Goal: Check status: Check status

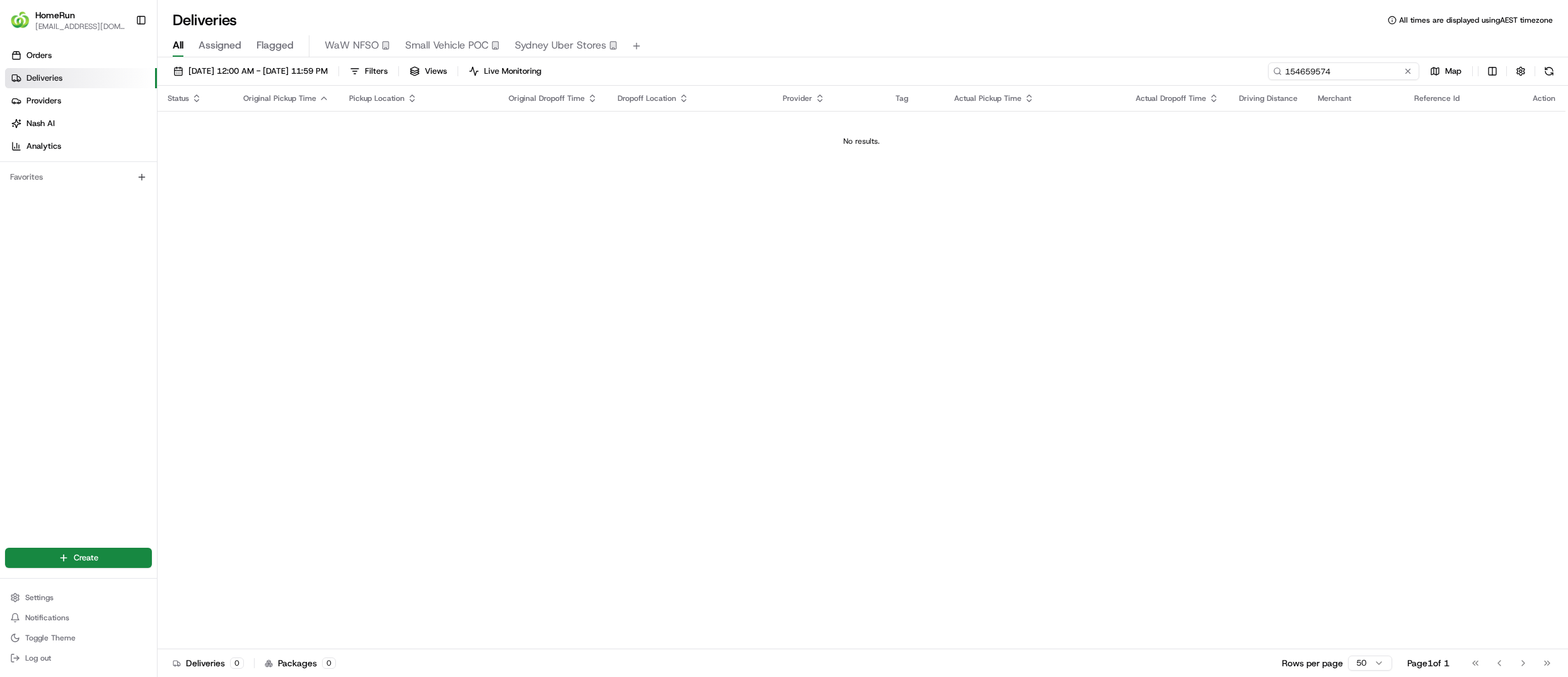
drag, startPoint x: 1379, startPoint y: 78, endPoint x: 1250, endPoint y: 75, distance: 129.0
click at [1250, 75] on div "[DATE] 12:00 AM - [DATE] 11:59 PM Filters Views Live Monitoring 154659574 Map" at bounding box center [863, 74] width 1410 height 23
paste input "265513320"
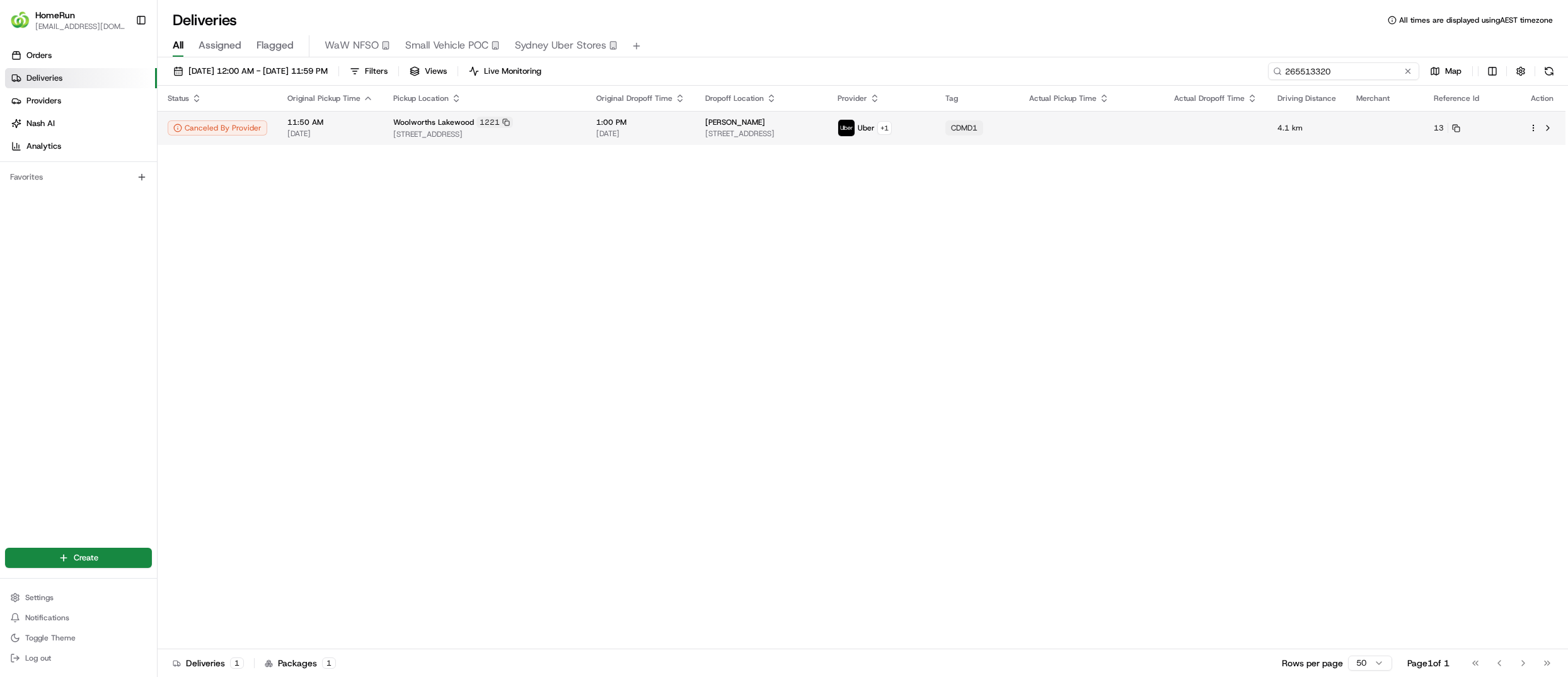
type input "265513320"
click at [674, 117] on span "1:00 PM" at bounding box center [641, 122] width 89 height 10
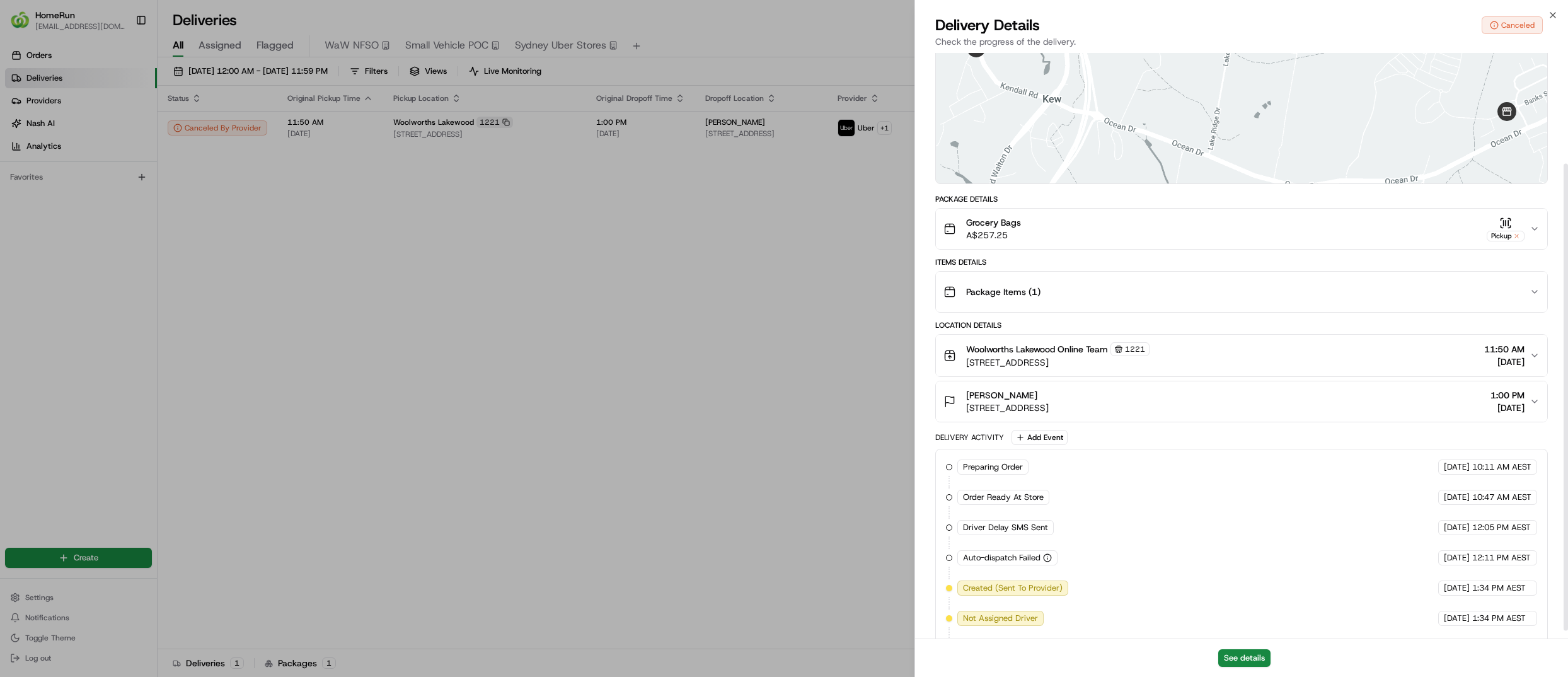
scroll to position [149, 0]
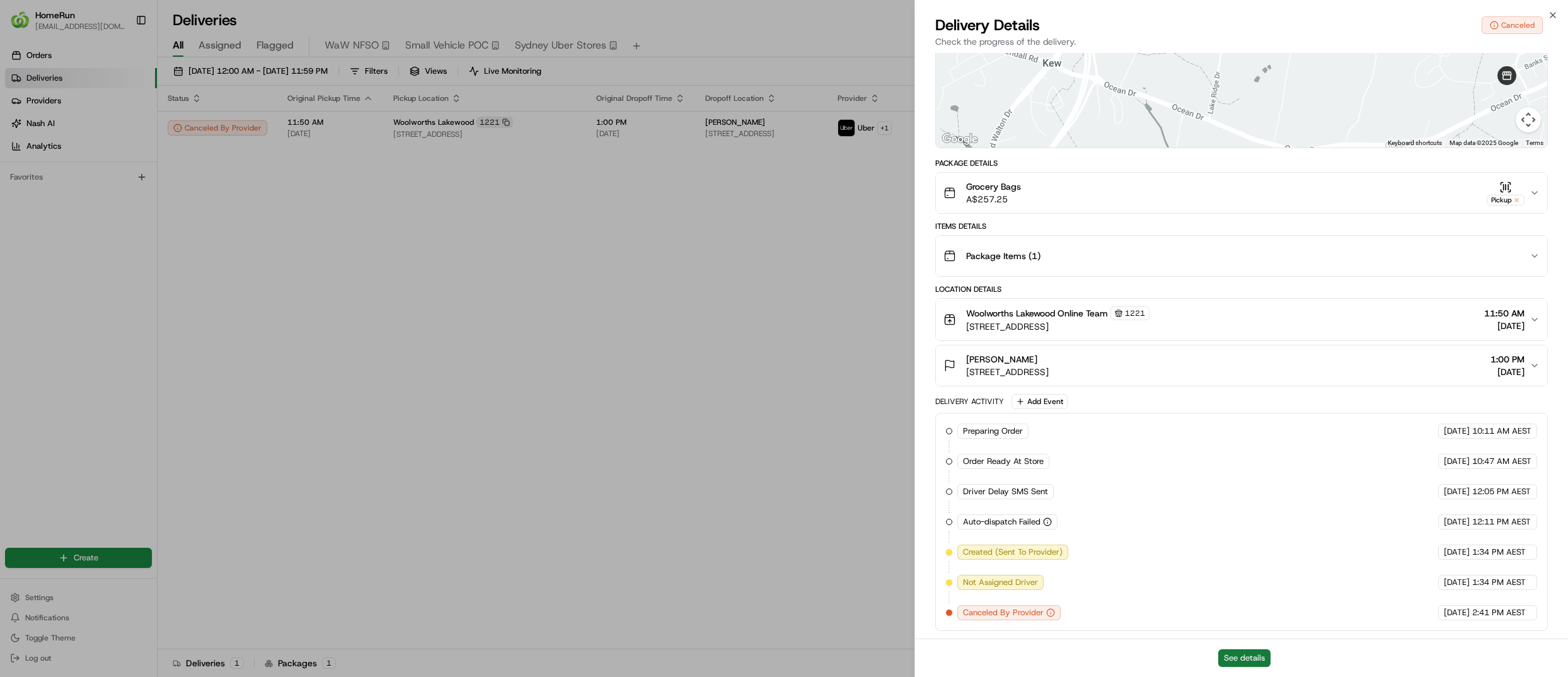
click at [1226, 654] on button "See details" at bounding box center [1245, 658] width 52 height 17
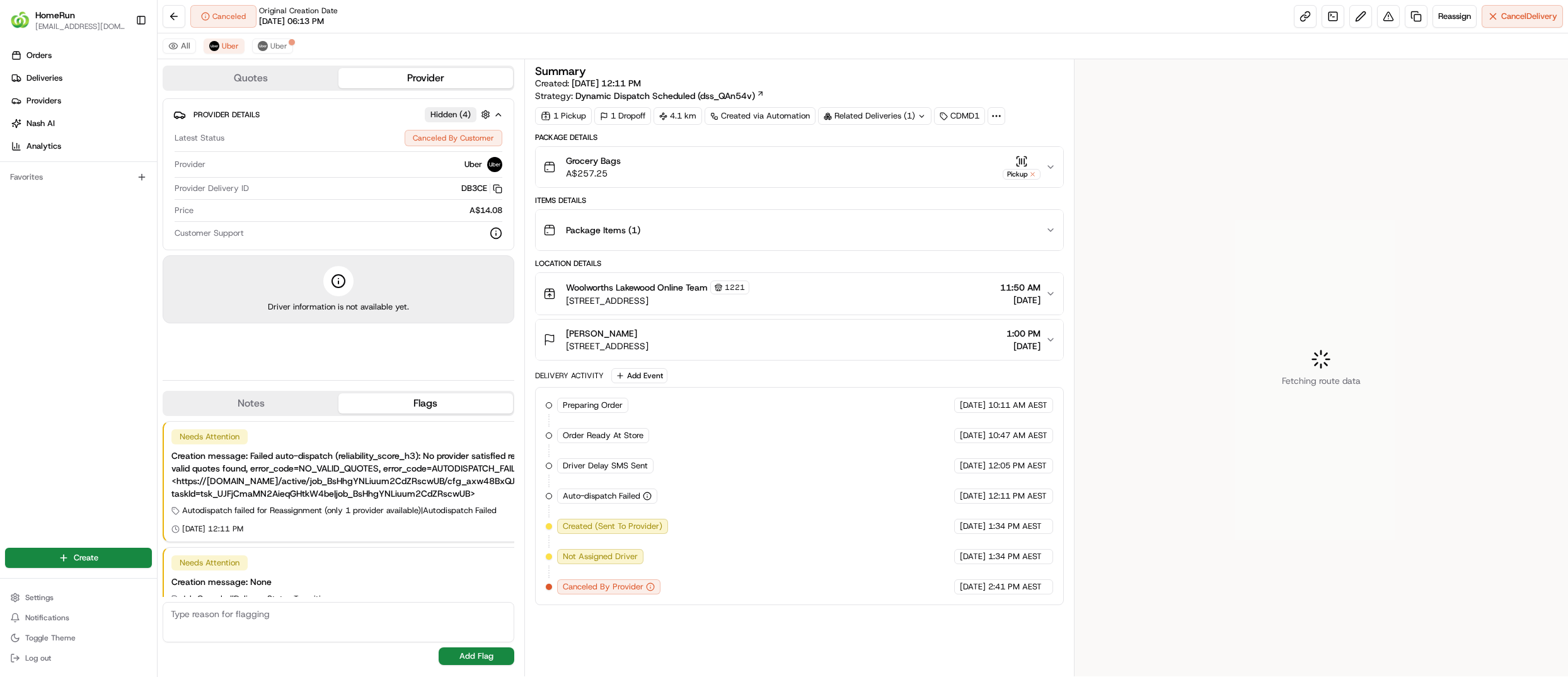
scroll to position [35, 0]
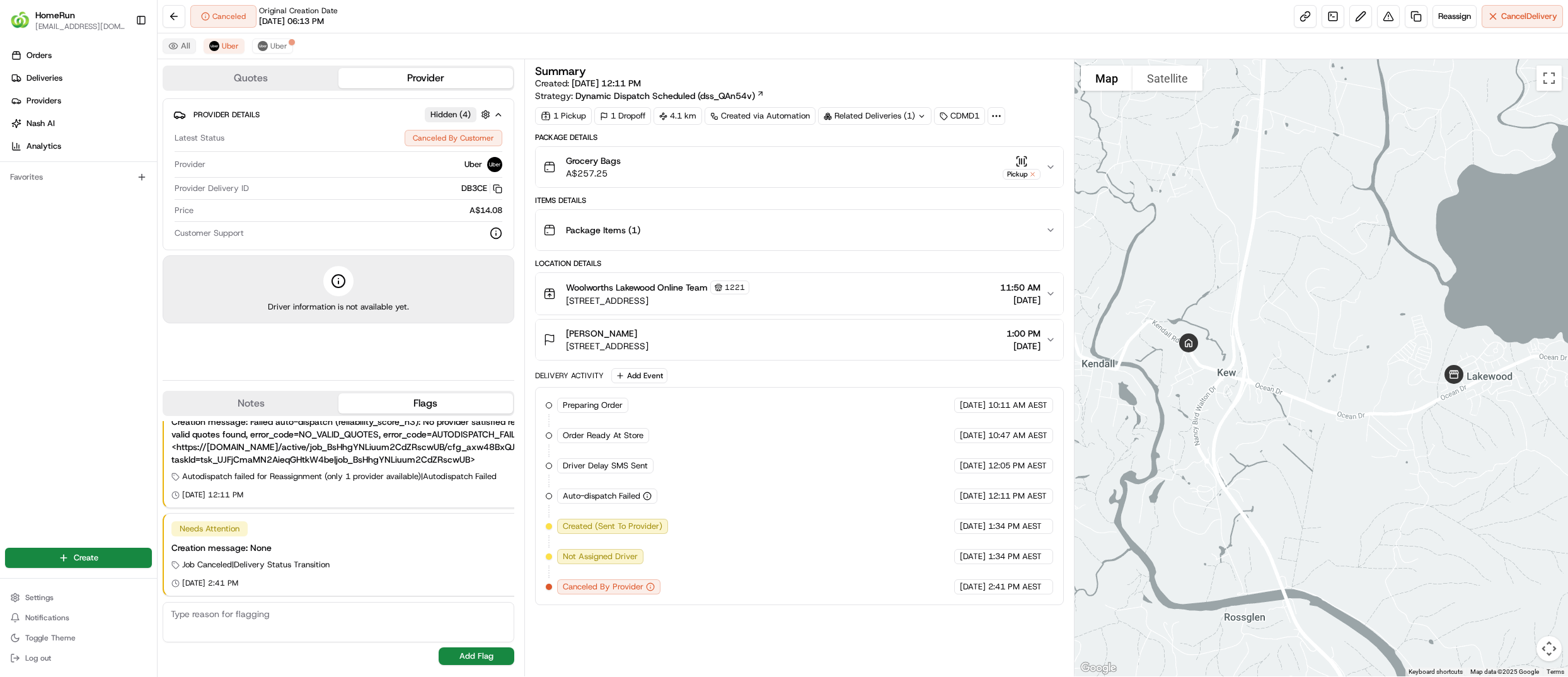
click at [177, 45] on button "All" at bounding box center [179, 46] width 33 height 15
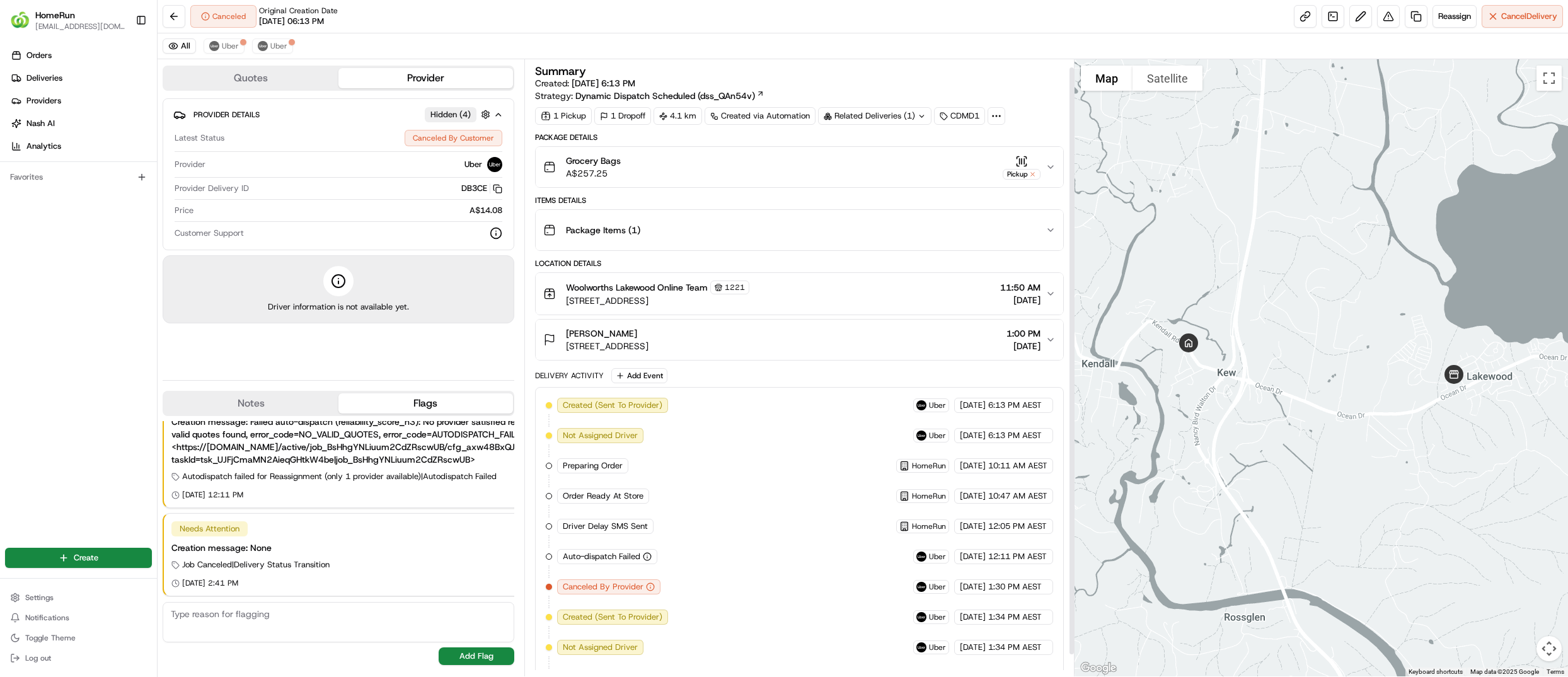
scroll to position [33, 0]
